Goal: Task Accomplishment & Management: Manage account settings

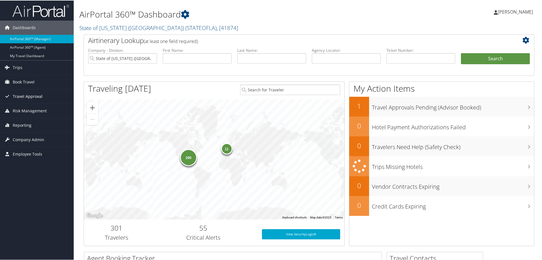
click at [28, 97] on span "Travel Approval" at bounding box center [28, 96] width 30 height 14
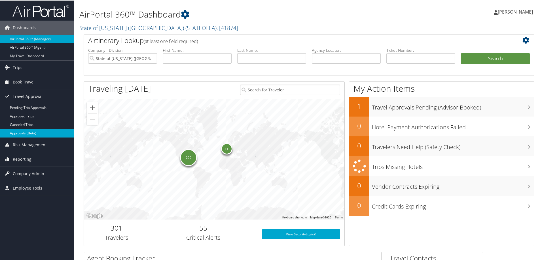
click at [32, 133] on link "Approvals (Beta)" at bounding box center [37, 133] width 74 height 9
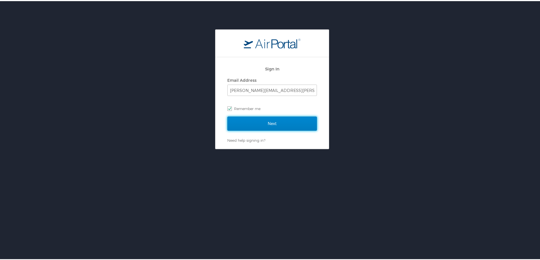
click at [256, 123] on input "Next" at bounding box center [272, 123] width 90 height 14
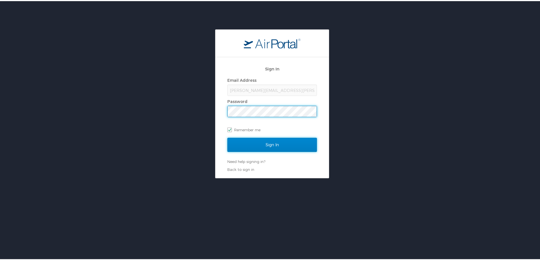
click at [262, 144] on input "Sign In" at bounding box center [272, 144] width 90 height 14
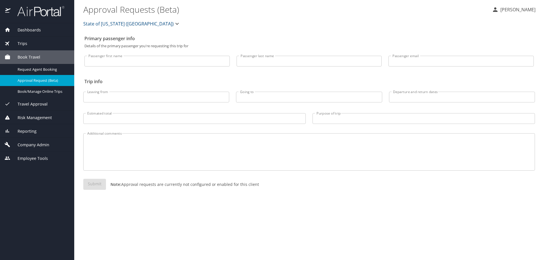
click at [135, 21] on span "State of [US_STATE] ([GEOGRAPHIC_DATA])" at bounding box center [128, 24] width 90 height 8
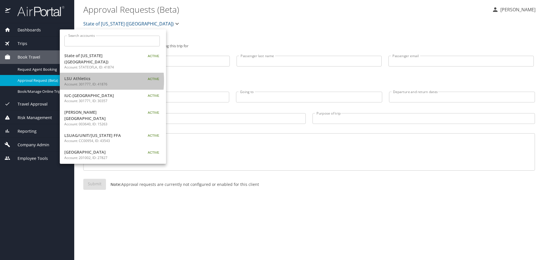
click at [84, 76] on span "LSU Athletics" at bounding box center [99, 79] width 71 height 6
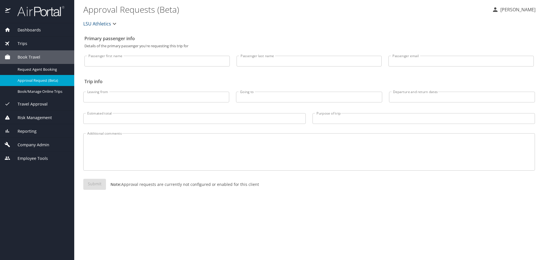
click at [41, 103] on span "Travel Approval" at bounding box center [28, 104] width 37 height 6
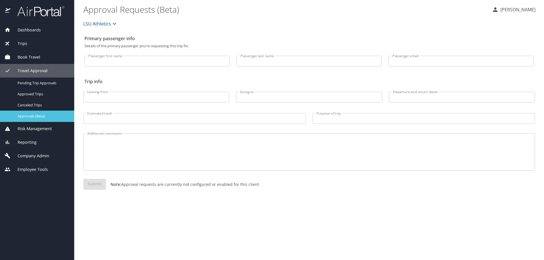
click at [38, 118] on span "Approvals (Beta)" at bounding box center [43, 116] width 50 height 5
